Goal: Use online tool/utility: Utilize a website feature to perform a specific function

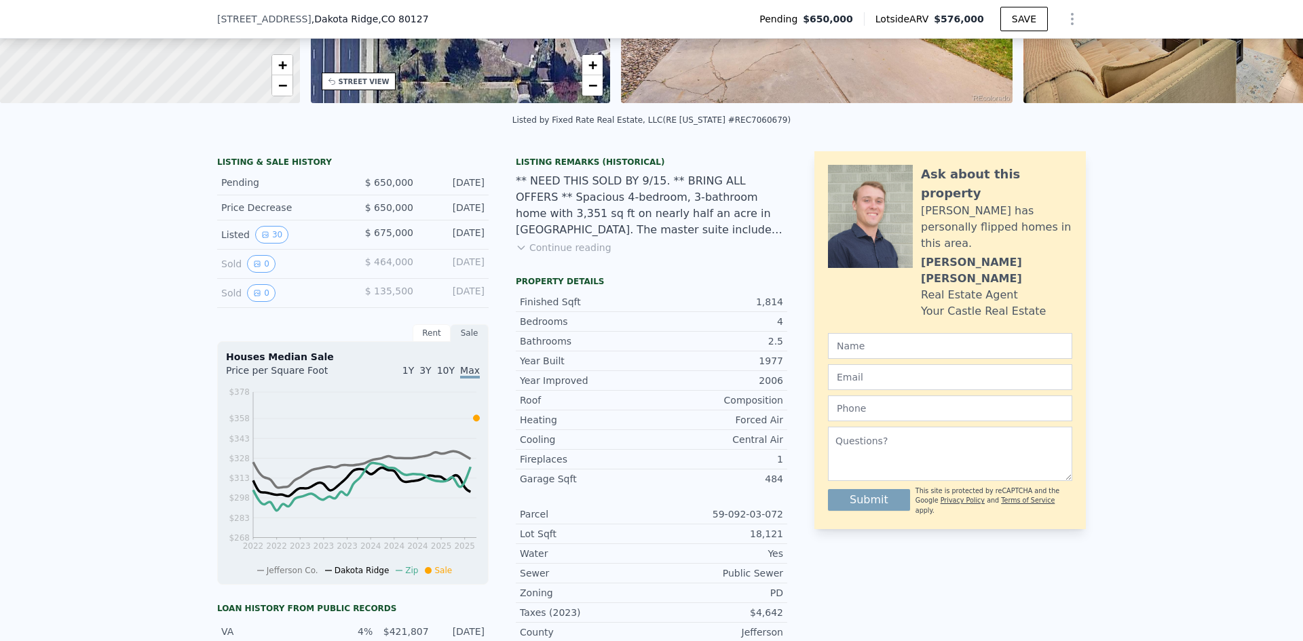
scroll to position [267, 0]
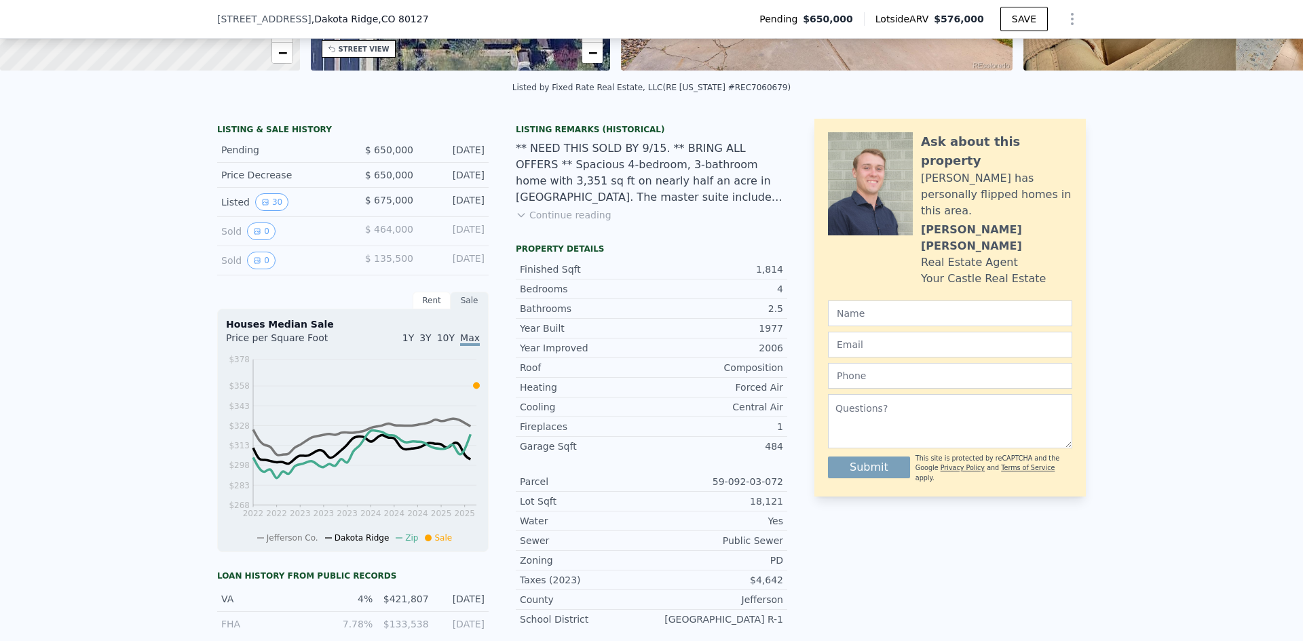
click at [569, 222] on button "Continue reading" at bounding box center [564, 215] width 96 height 14
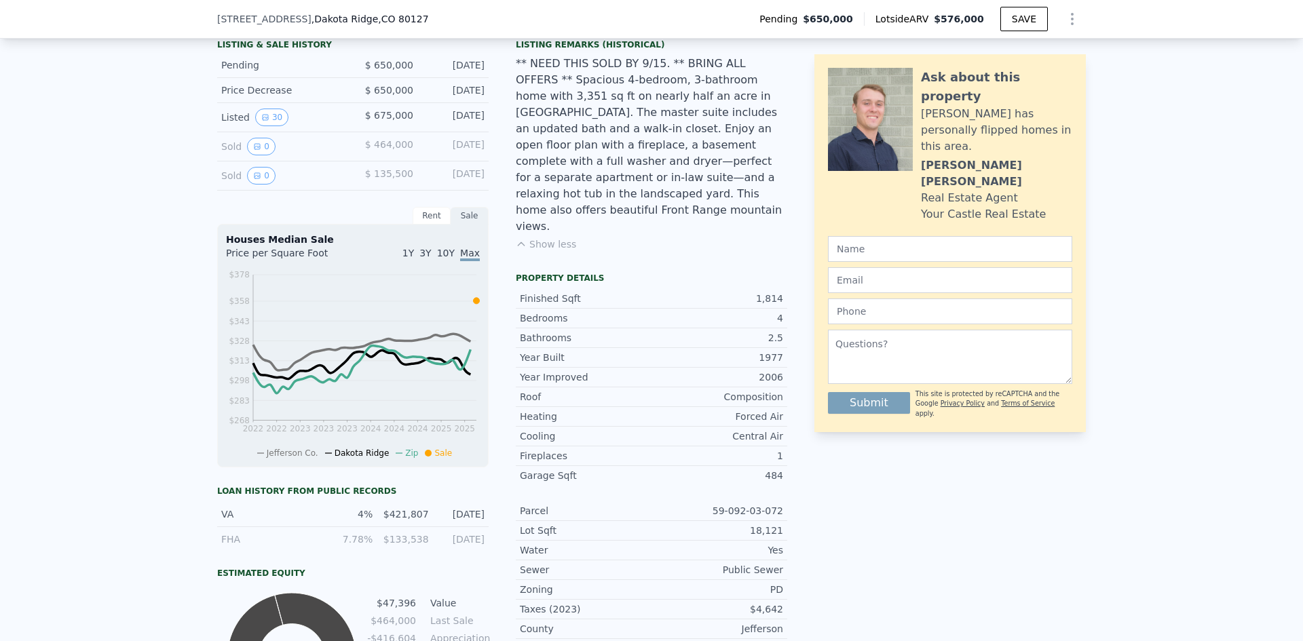
scroll to position [335, 0]
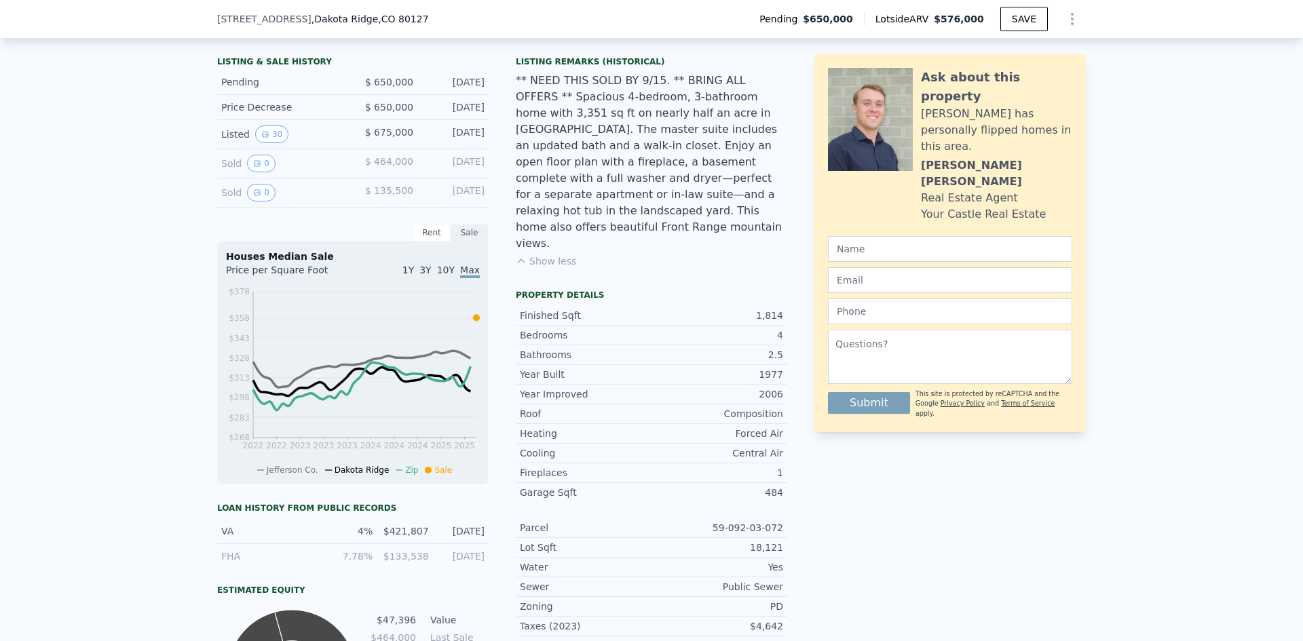
click at [611, 203] on div "** NEED THIS SOLD BY 9/15. ** BRING ALL OFFERS ** Spacious 4-bedroom, 3-bathroo…" at bounding box center [651, 162] width 271 height 179
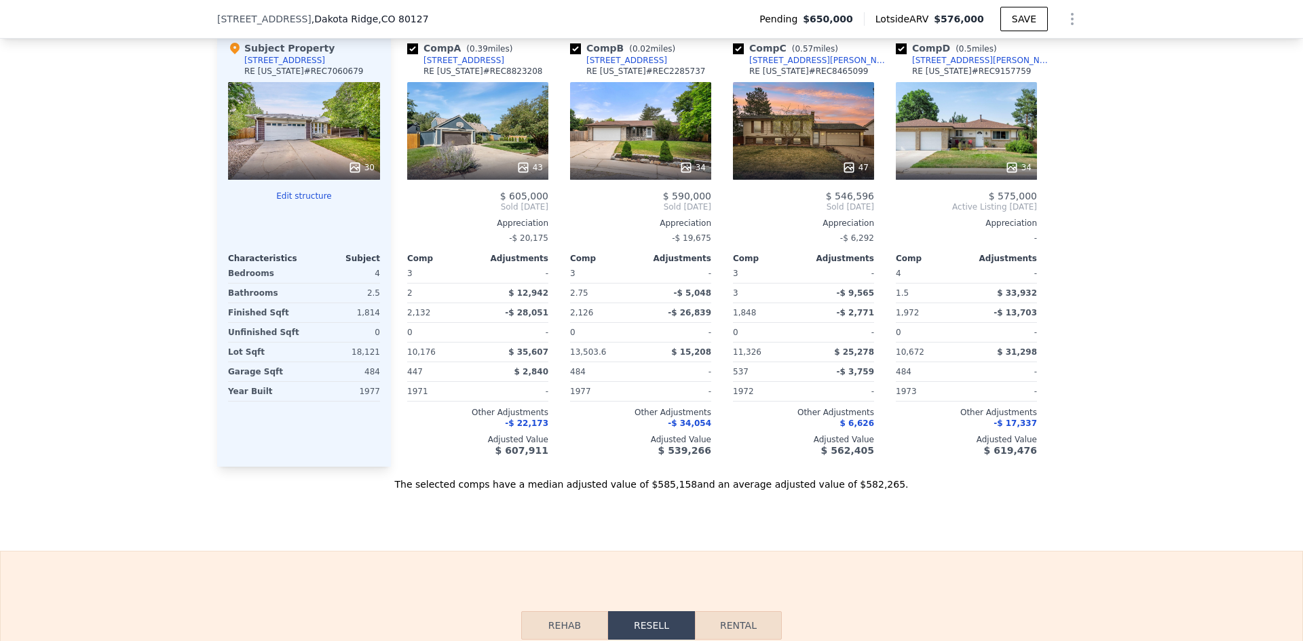
scroll to position [1488, 0]
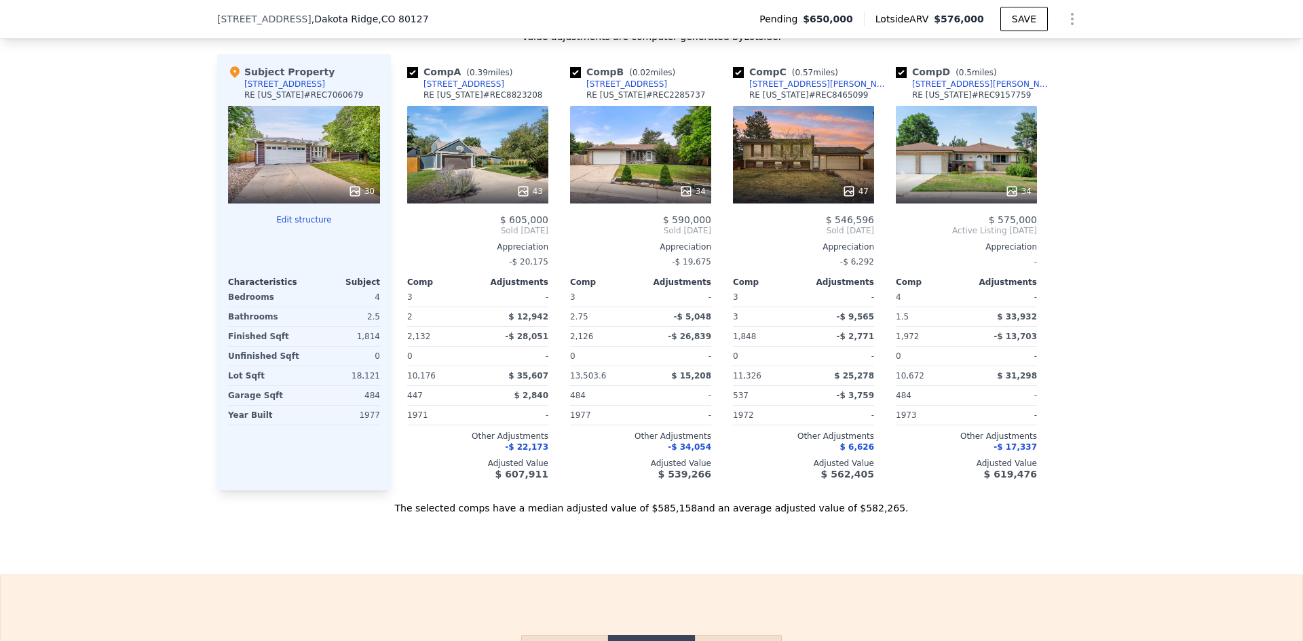
click at [292, 225] on button "Edit structure" at bounding box center [304, 219] width 152 height 11
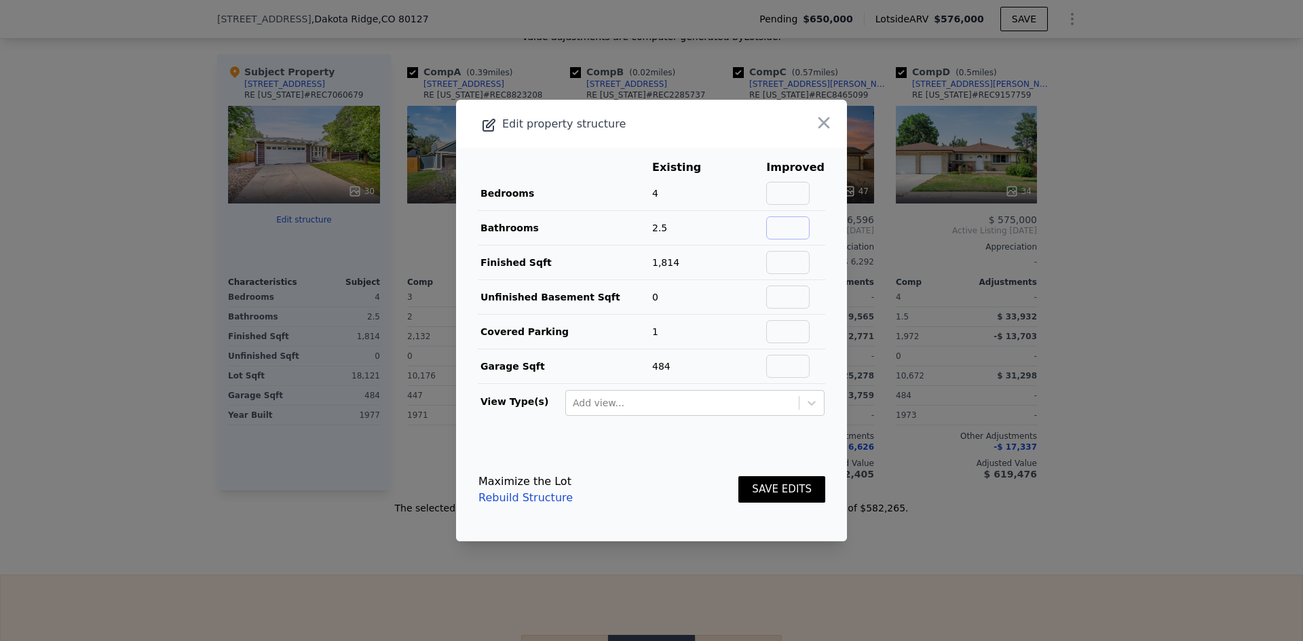
click at [782, 224] on input "text" at bounding box center [787, 227] width 43 height 23
type input "3"
click at [786, 268] on input "text" at bounding box center [787, 262] width 43 height 23
click at [776, 295] on input "text" at bounding box center [787, 297] width 43 height 23
type input "1513"
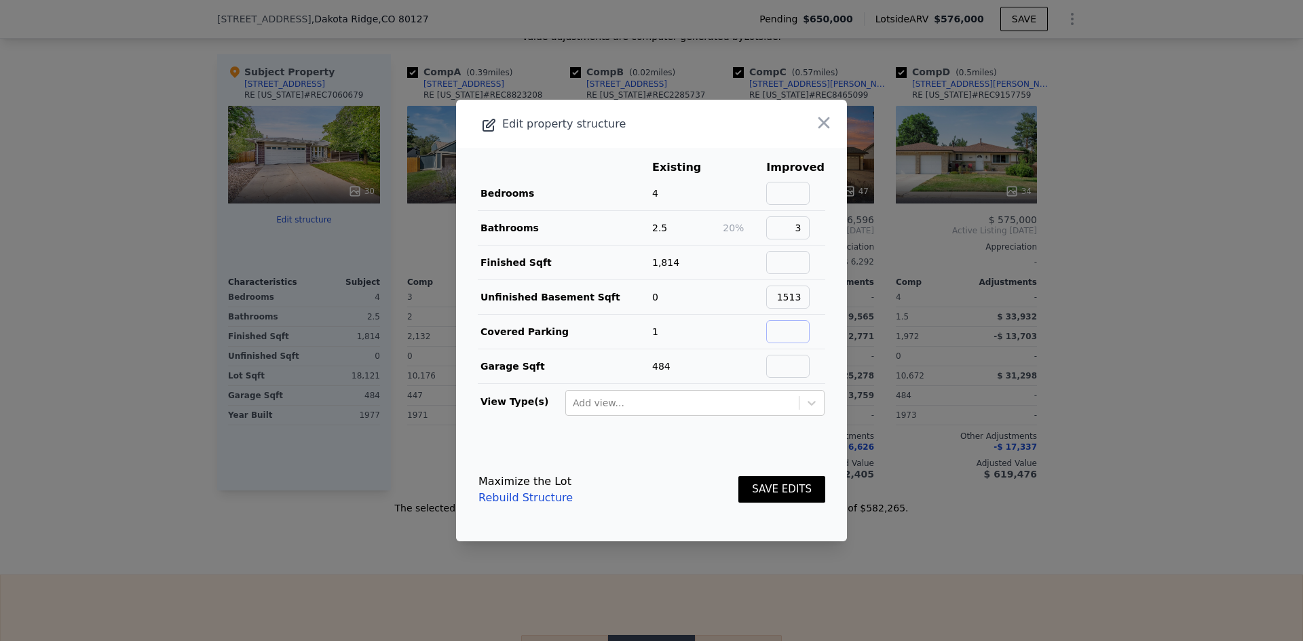
click at [793, 331] on input "text" at bounding box center [787, 331] width 43 height 23
type input "2"
click at [702, 464] on div "Maximize the Lot Rebuild Structure SAVE EDITS" at bounding box center [651, 490] width 347 height 60
click at [809, 407] on div at bounding box center [811, 403] width 24 height 24
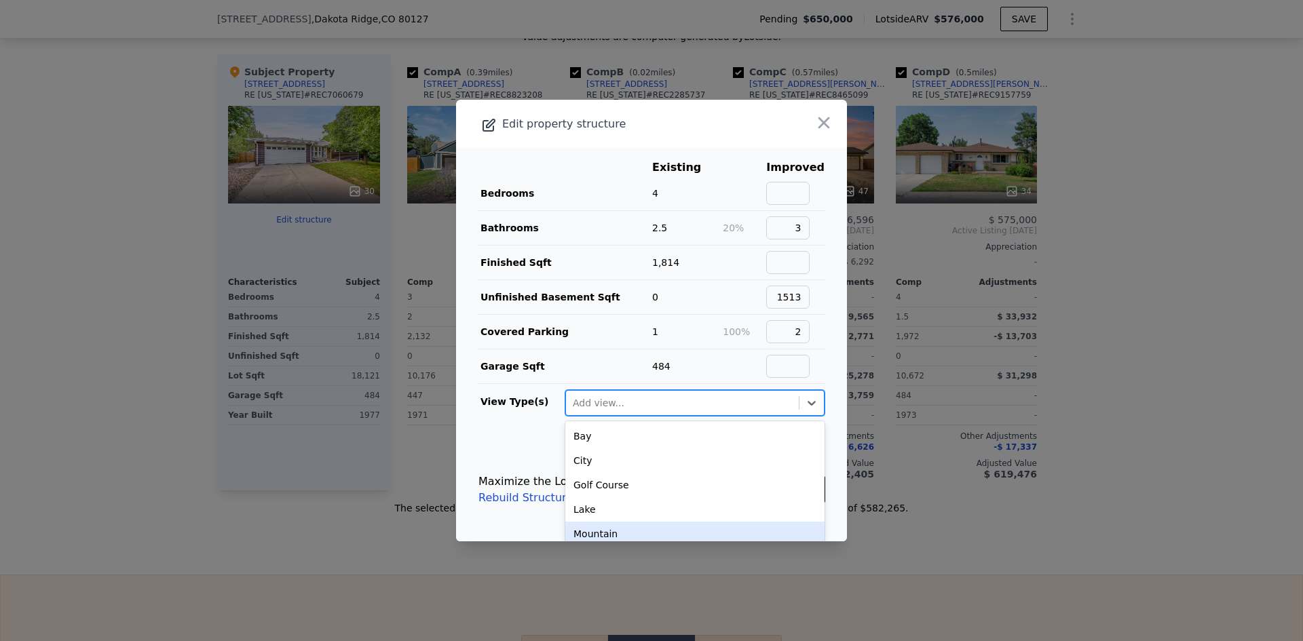
click at [763, 529] on div "Mountain" at bounding box center [694, 534] width 259 height 24
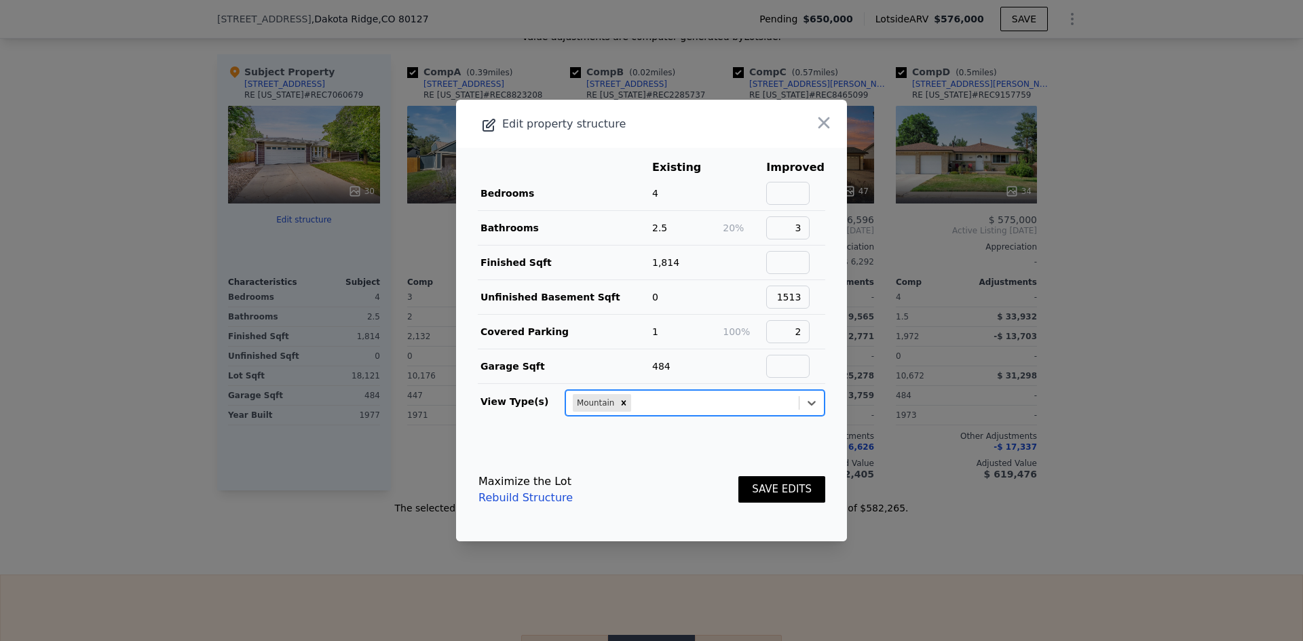
click at [786, 495] on button "SAVE EDITS" at bounding box center [781, 489] width 87 height 26
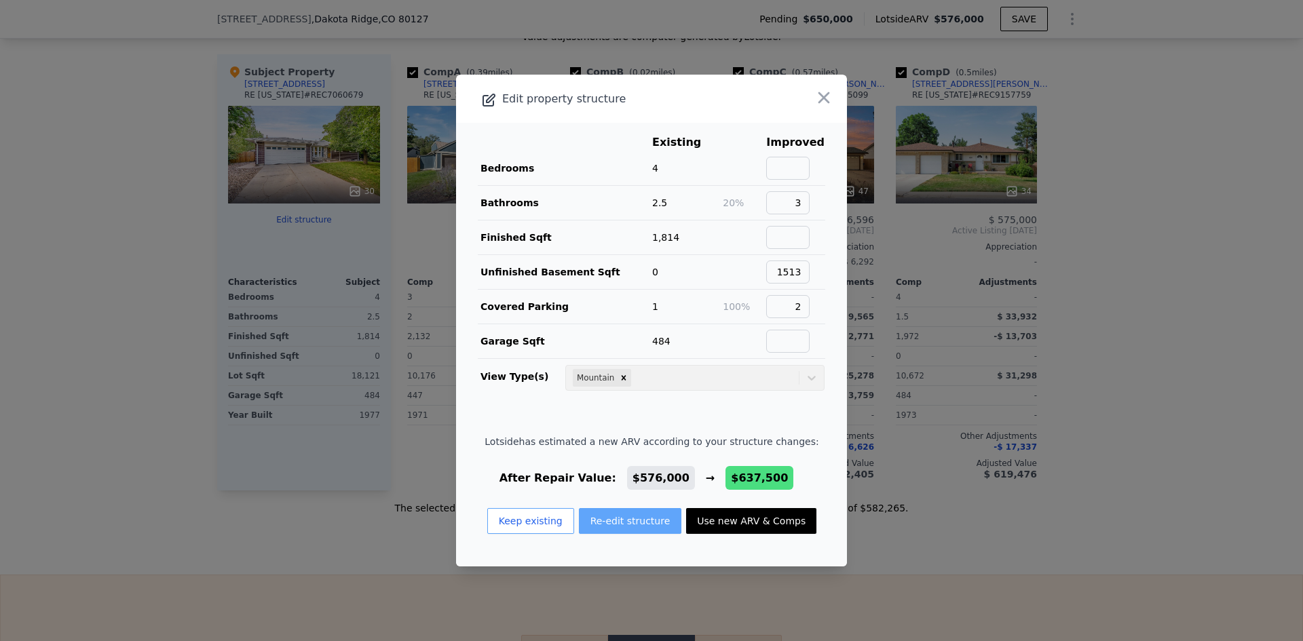
click at [634, 520] on button "Re-edit structure" at bounding box center [630, 521] width 103 height 26
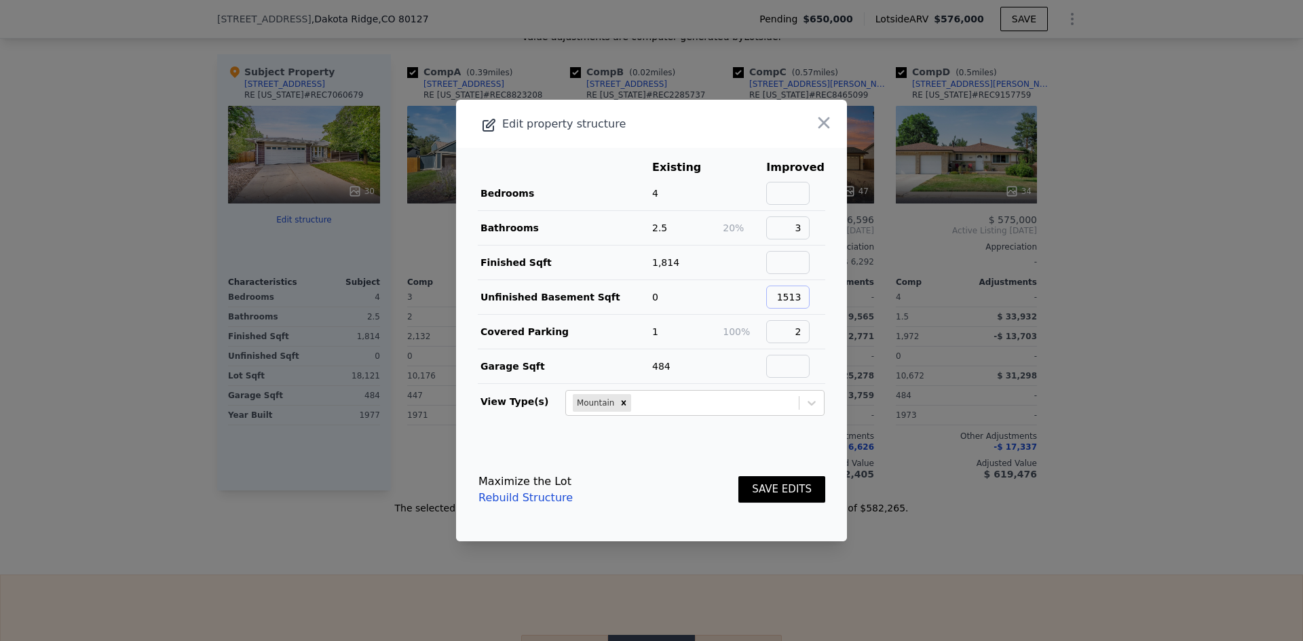
click at [782, 290] on input "1513" at bounding box center [787, 297] width 43 height 23
type input "0"
click at [784, 494] on button "SAVE EDITS" at bounding box center [781, 489] width 87 height 26
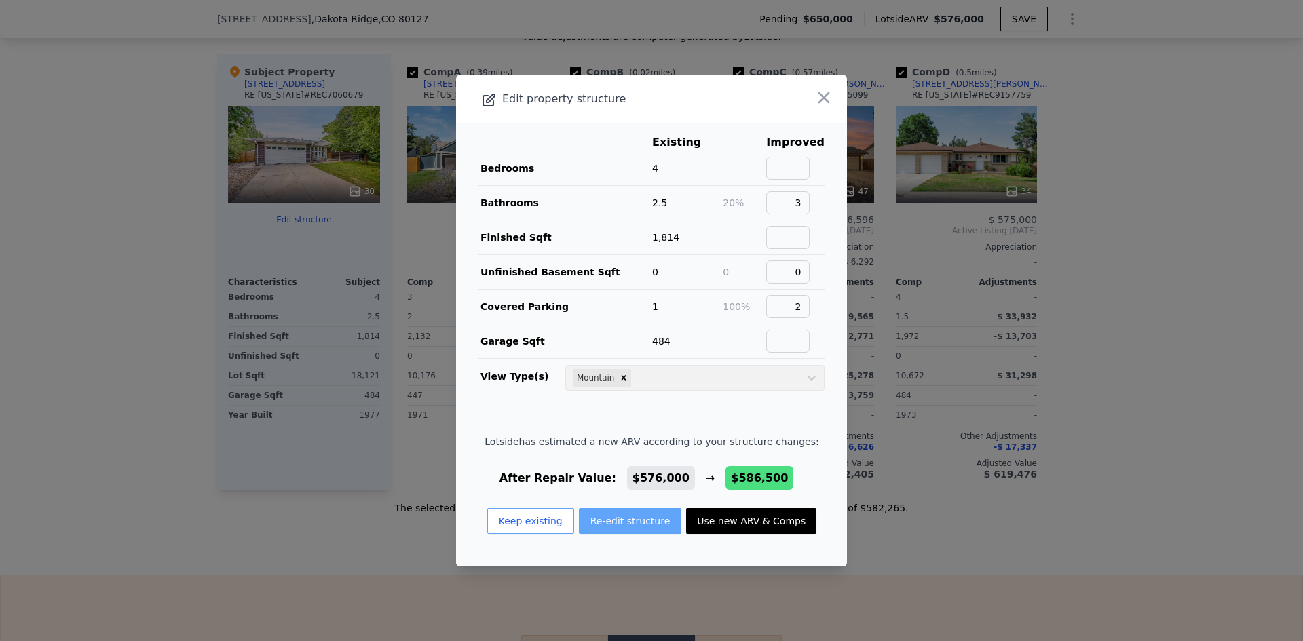
click at [636, 520] on button "Re-edit structure" at bounding box center [630, 521] width 103 height 26
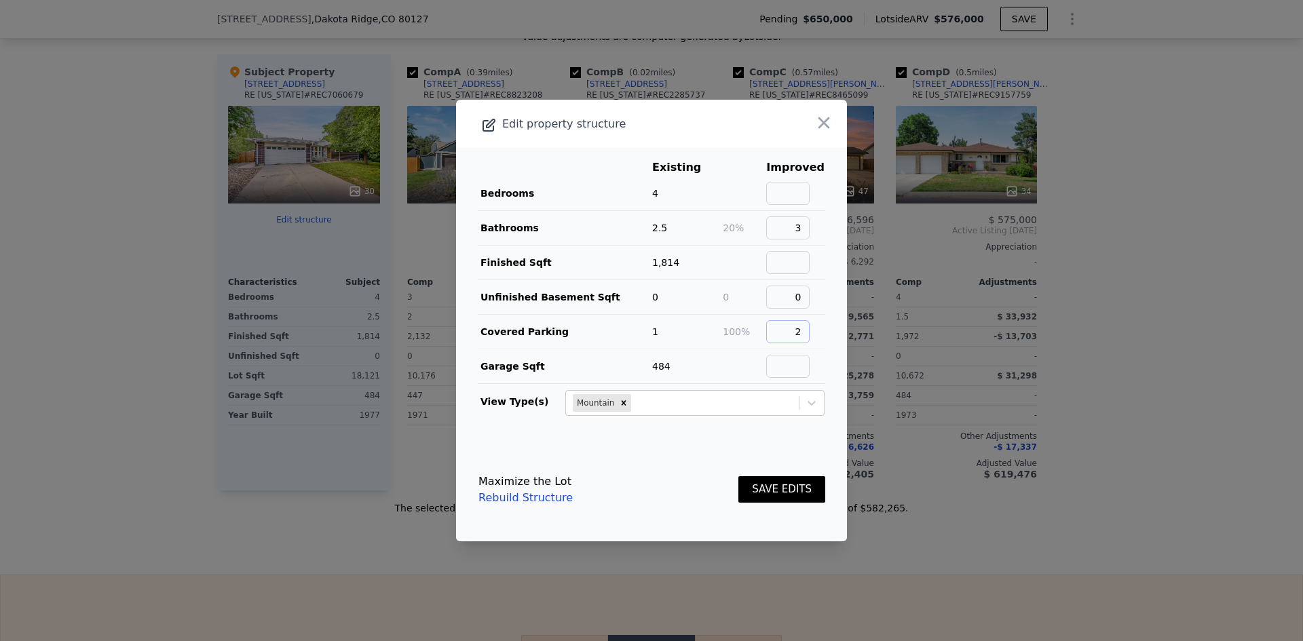
drag, startPoint x: 789, startPoint y: 331, endPoint x: 807, endPoint y: 330, distance: 18.3
click at [807, 330] on input "2" at bounding box center [787, 331] width 43 height 23
click at [770, 194] on input "text" at bounding box center [787, 193] width 43 height 23
type input "5"
click at [778, 487] on button "SAVE EDITS" at bounding box center [781, 489] width 87 height 26
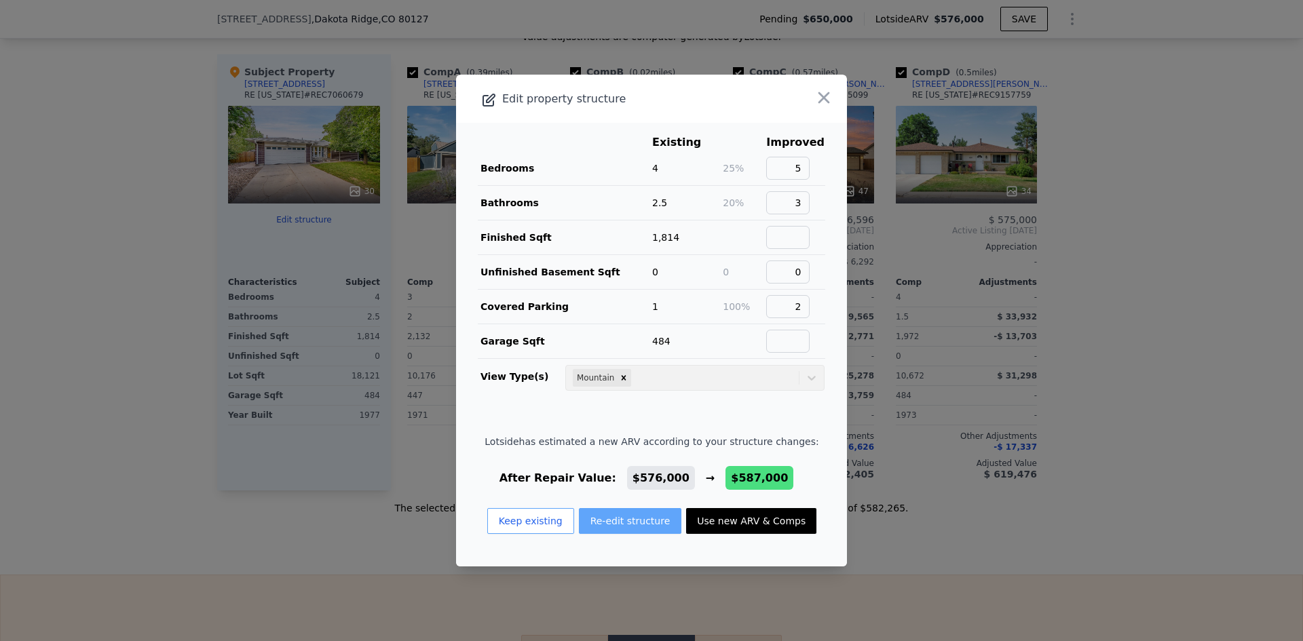
click at [649, 516] on button "Re-edit structure" at bounding box center [630, 521] width 103 height 26
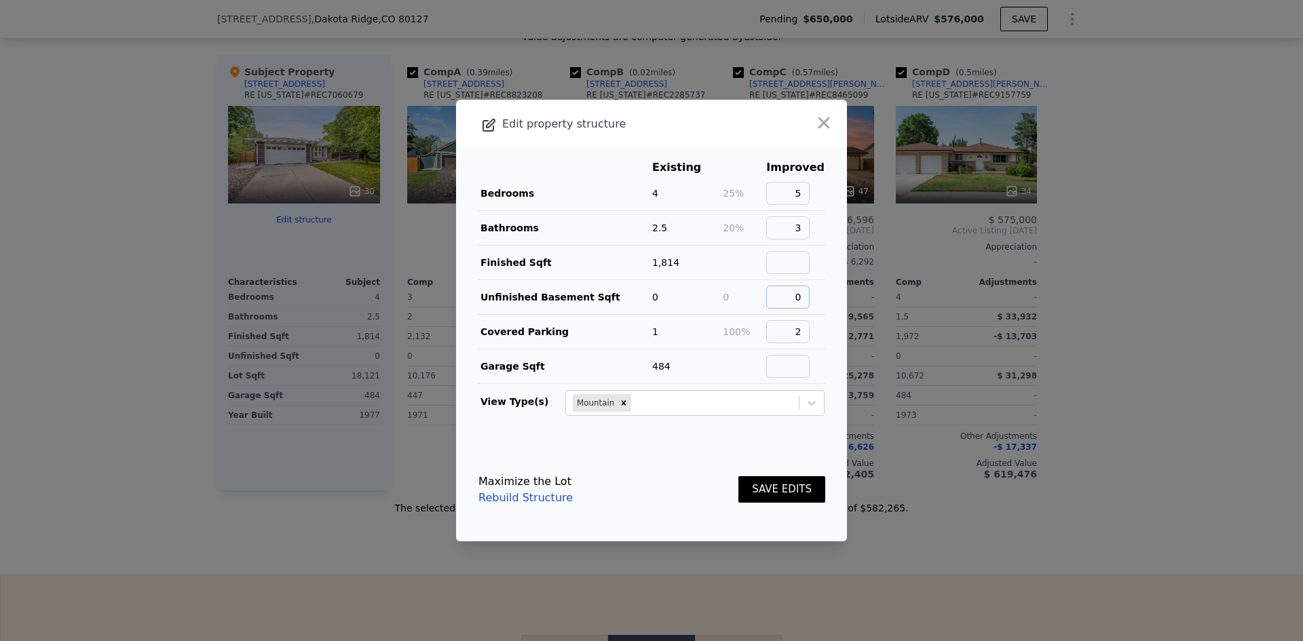
drag, startPoint x: 798, startPoint y: 299, endPoint x: 808, endPoint y: 299, distance: 9.5
click at [808, 299] on input "0" at bounding box center [787, 297] width 43 height 23
type input "1513"
click at [763, 491] on button "SAVE EDITS" at bounding box center [781, 489] width 87 height 26
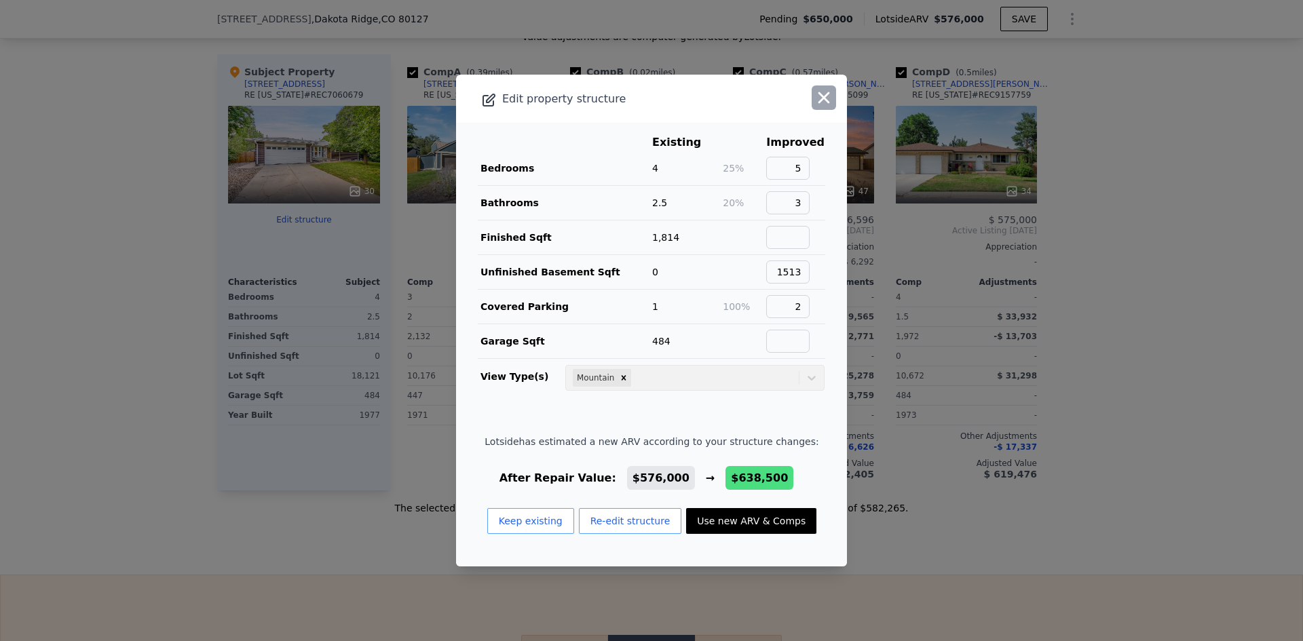
click at [818, 100] on icon "button" at bounding box center [824, 98] width 12 height 12
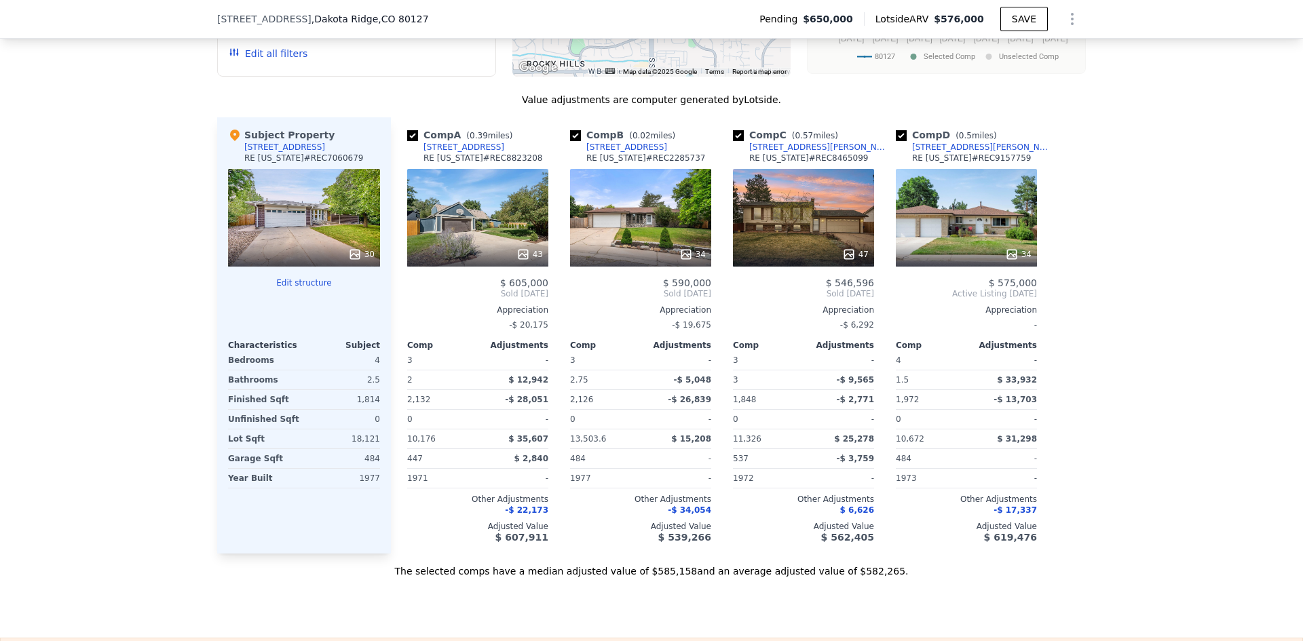
scroll to position [759, 0]
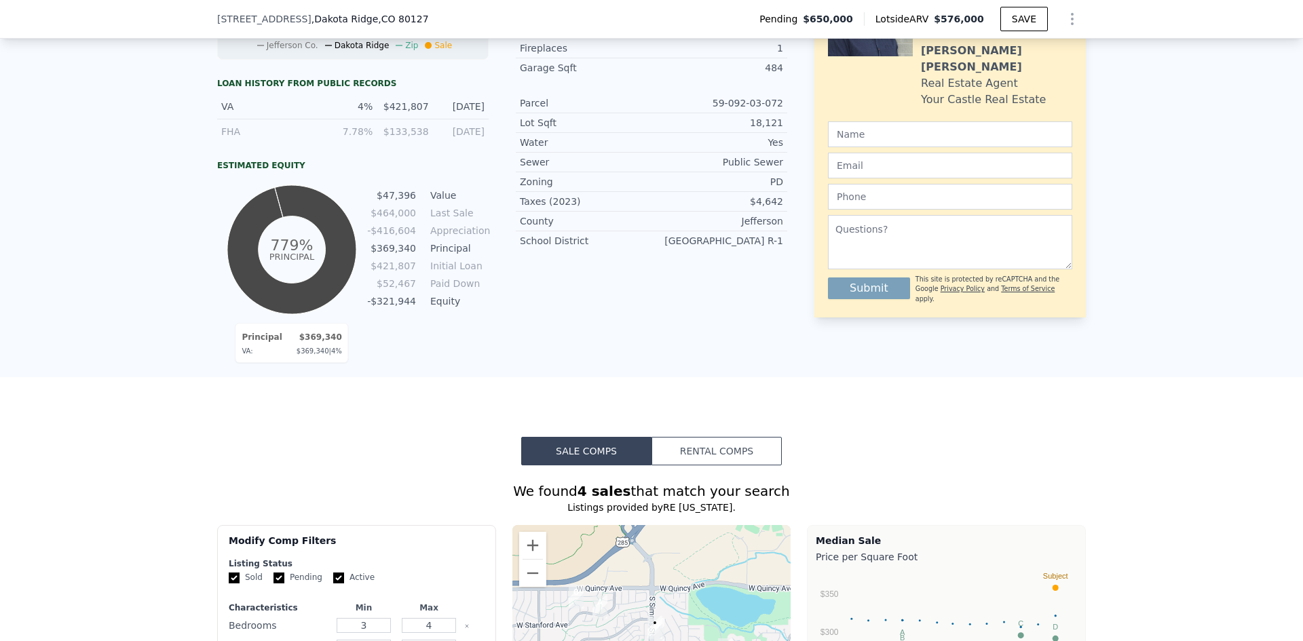
drag, startPoint x: 305, startPoint y: 425, endPoint x: 307, endPoint y: 225, distance: 200.9
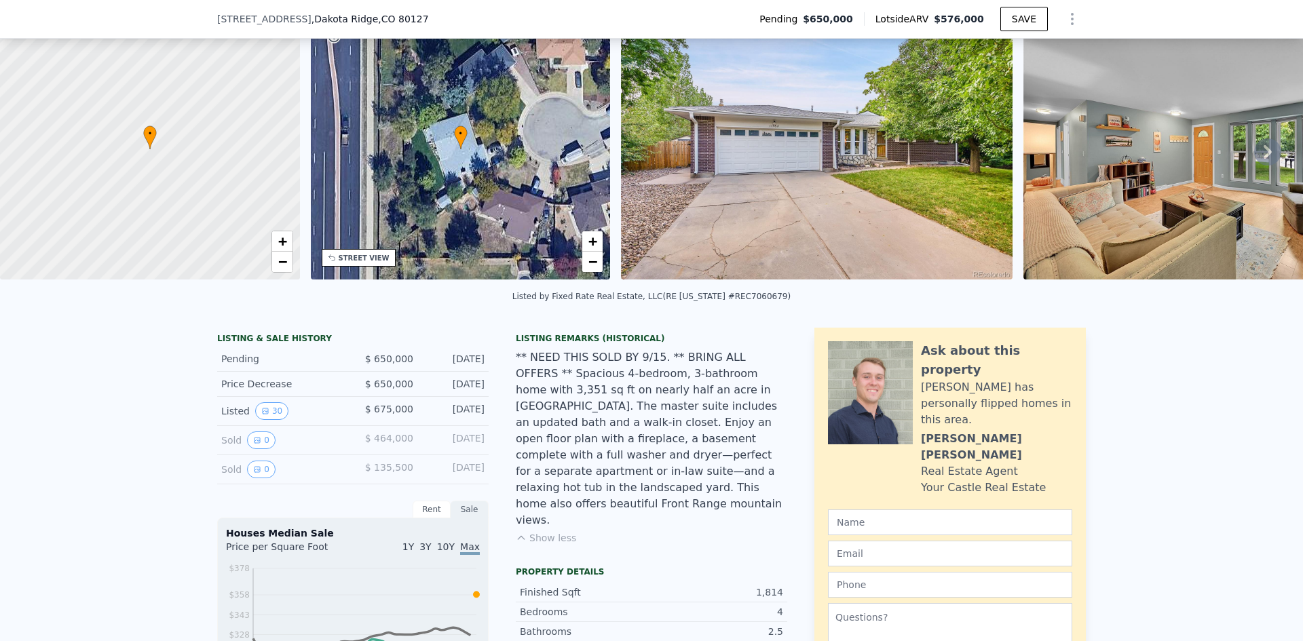
scroll to position [131, 0]
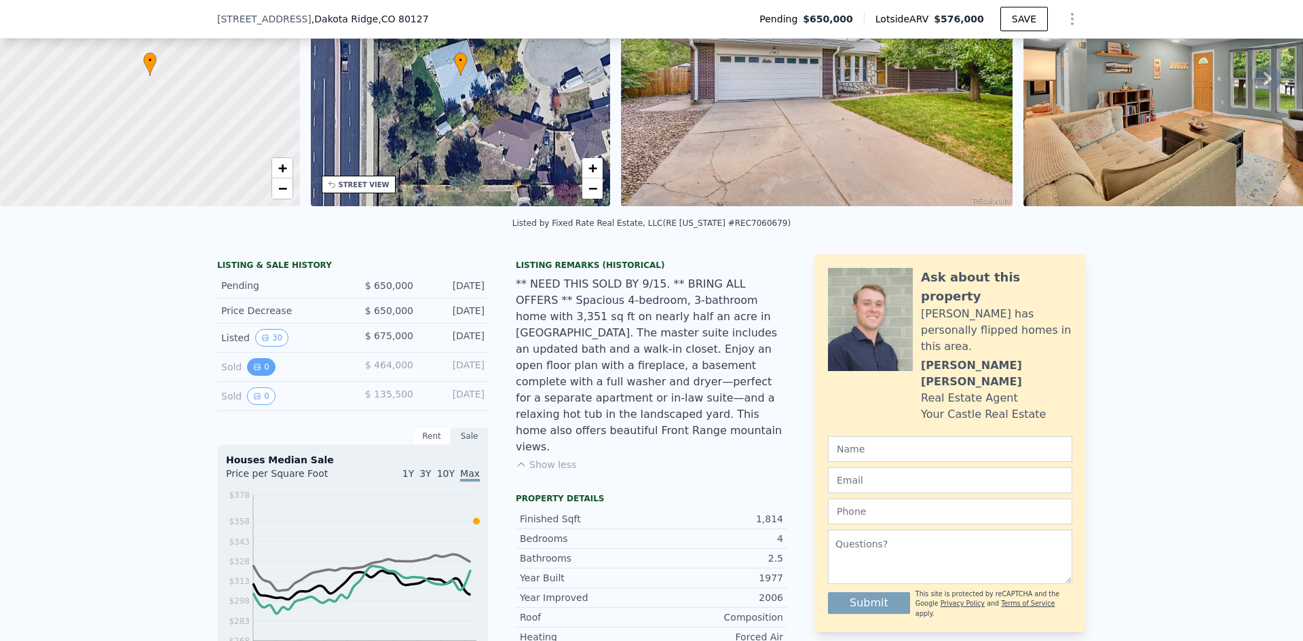
click at [254, 370] on icon "View historical data" at bounding box center [256, 366] width 5 height 5
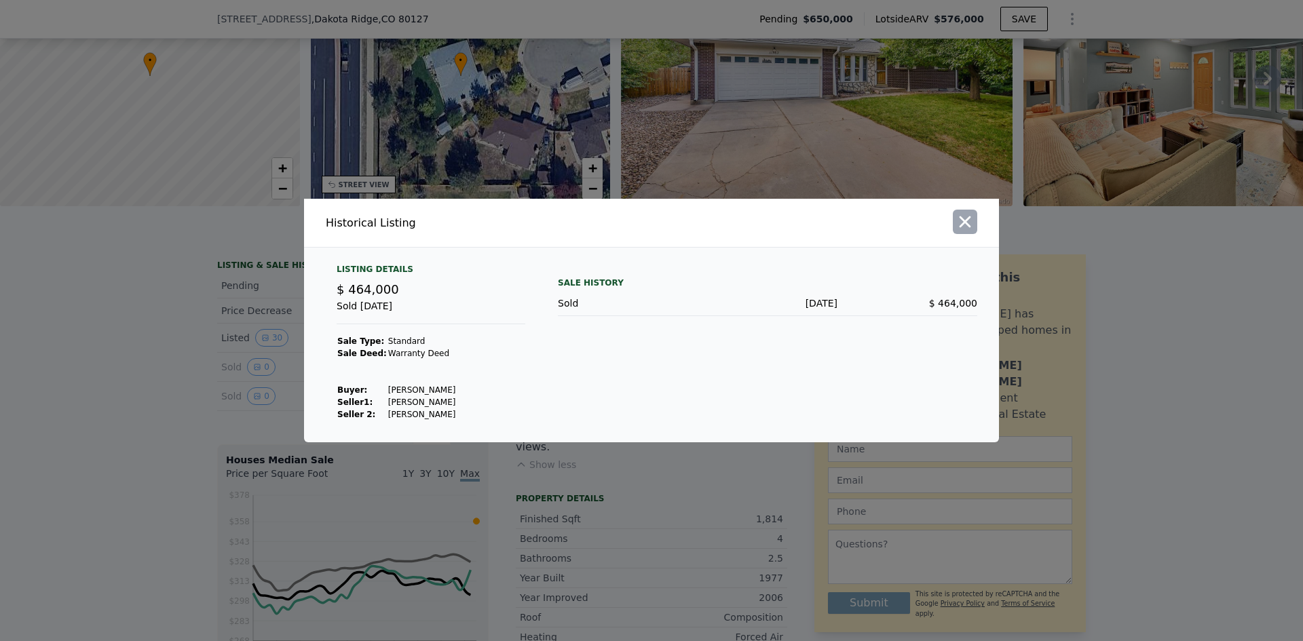
click at [973, 224] on icon "button" at bounding box center [964, 221] width 19 height 19
